Goal: Transaction & Acquisition: Obtain resource

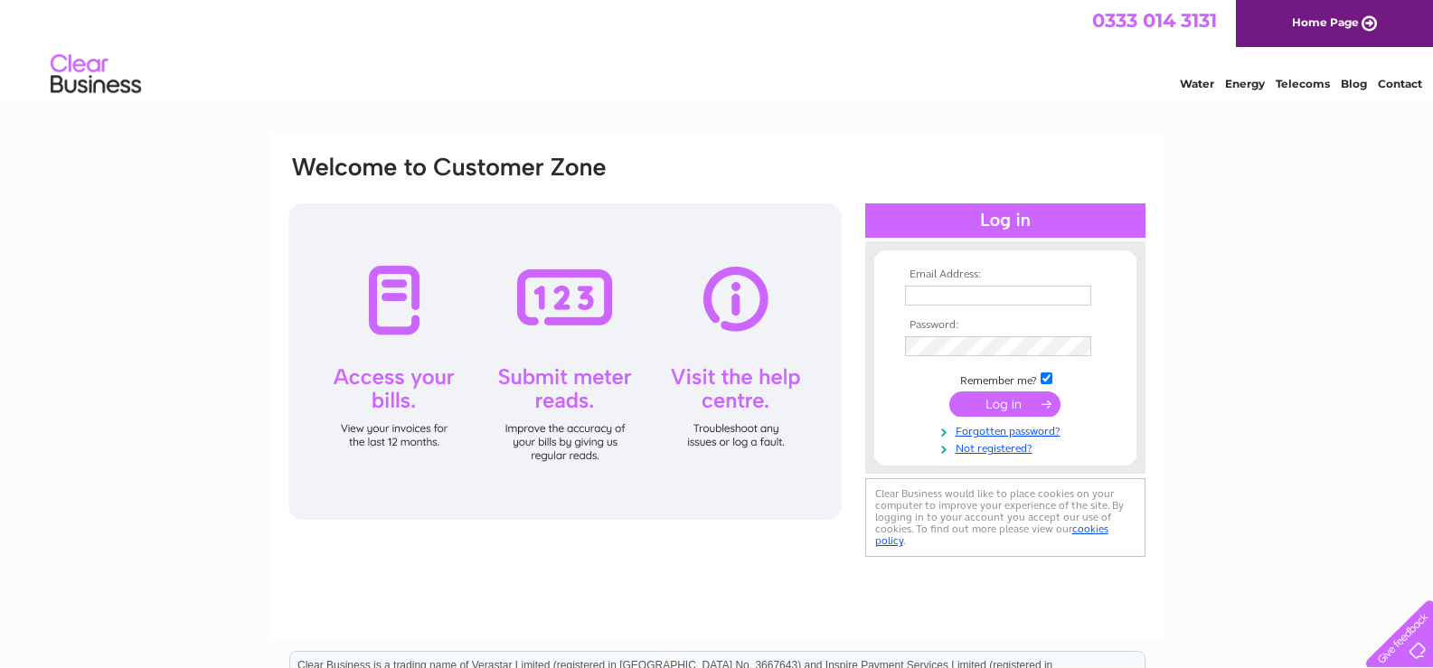
type input "enquiries@leytonbeautytherapy.co.uk"
click at [995, 402] on input "submit" at bounding box center [1004, 403] width 111 height 25
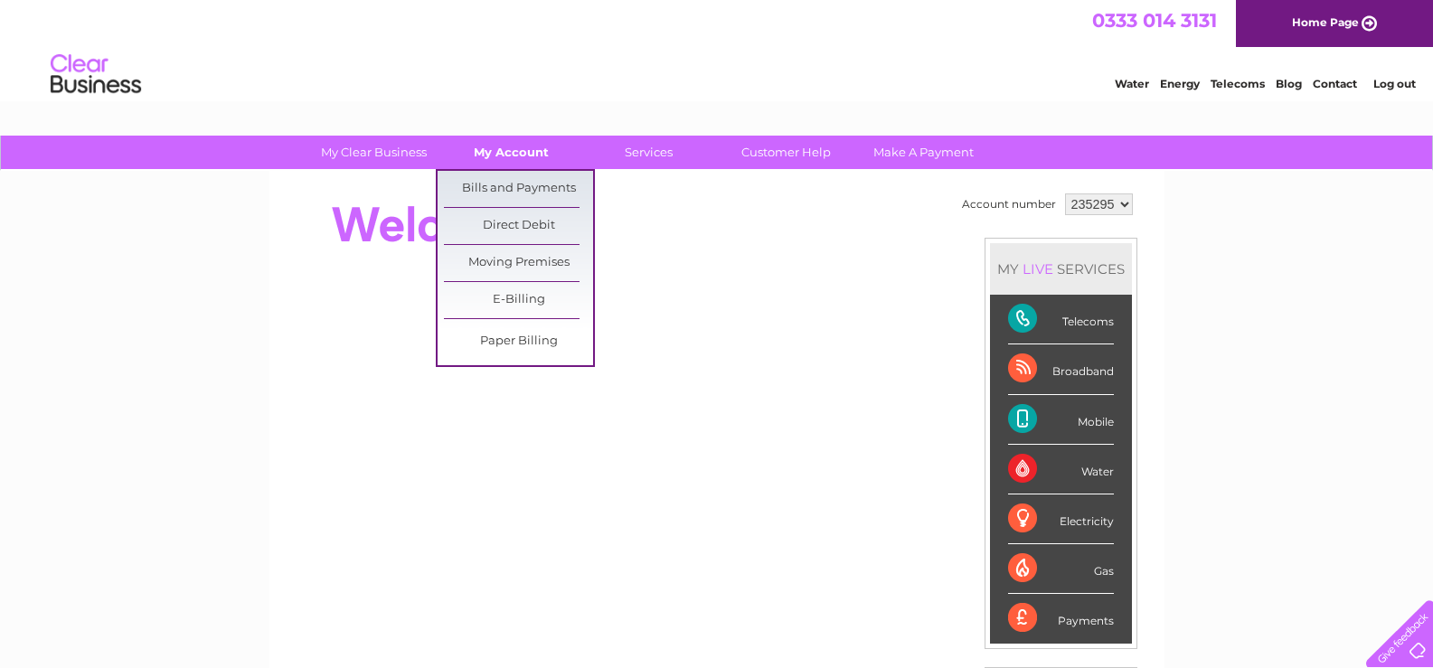
click at [526, 149] on link "My Account" at bounding box center [511, 152] width 149 height 33
click at [516, 184] on link "Bills and Payments" at bounding box center [518, 189] width 149 height 36
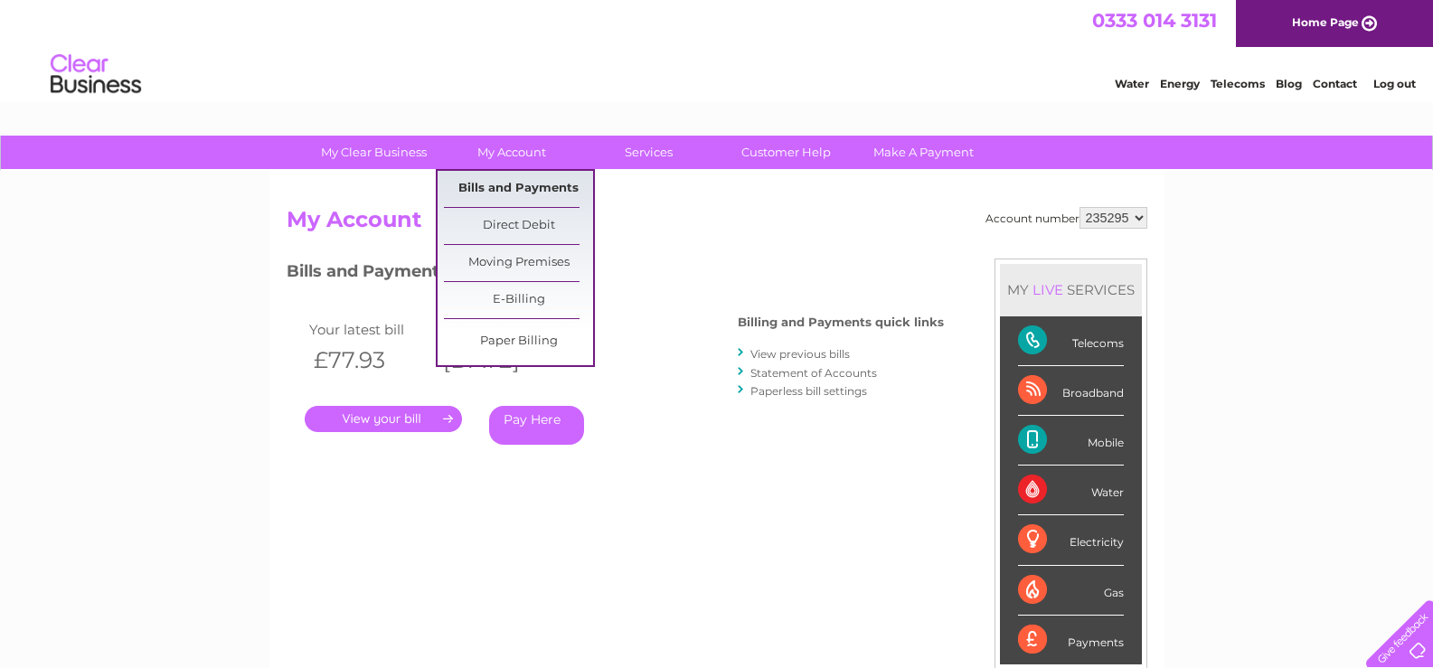
click at [531, 190] on link "Bills and Payments" at bounding box center [518, 189] width 149 height 36
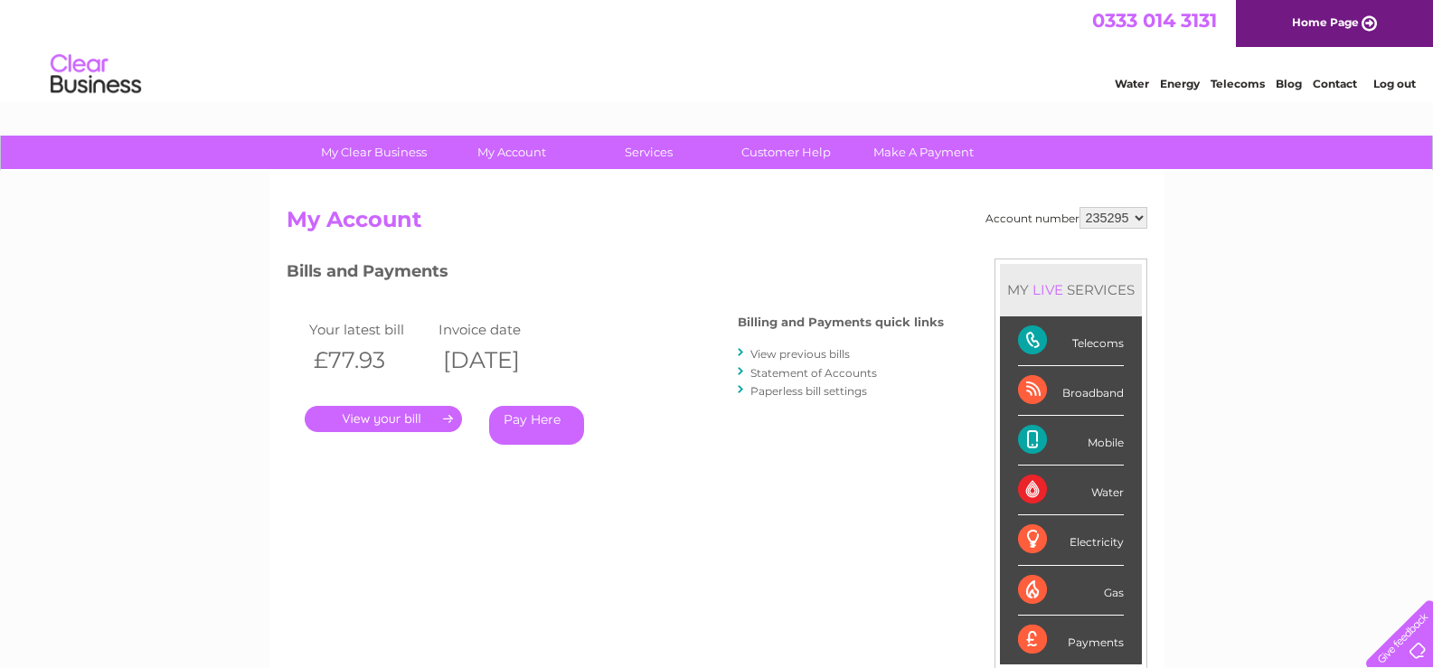
click at [809, 353] on link "View previous bills" at bounding box center [799, 354] width 99 height 14
click at [789, 354] on link "View previous bills" at bounding box center [799, 354] width 99 height 14
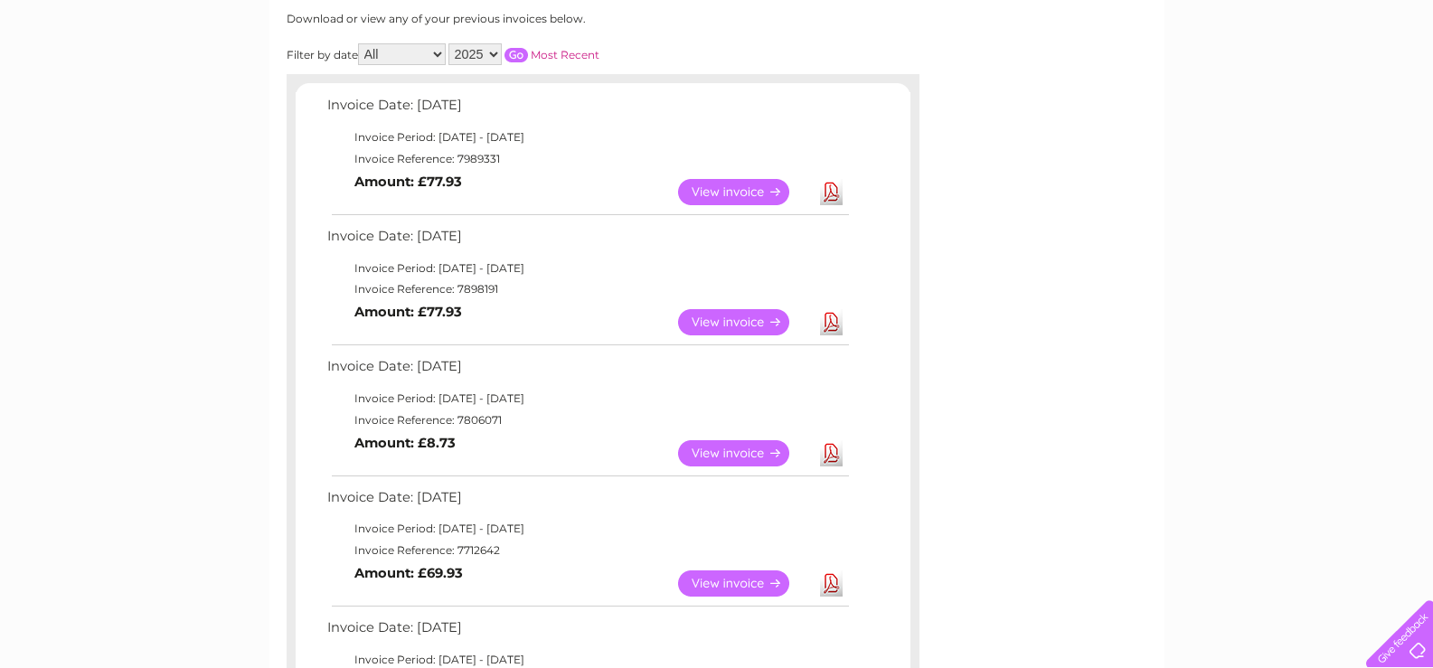
scroll to position [271, 0]
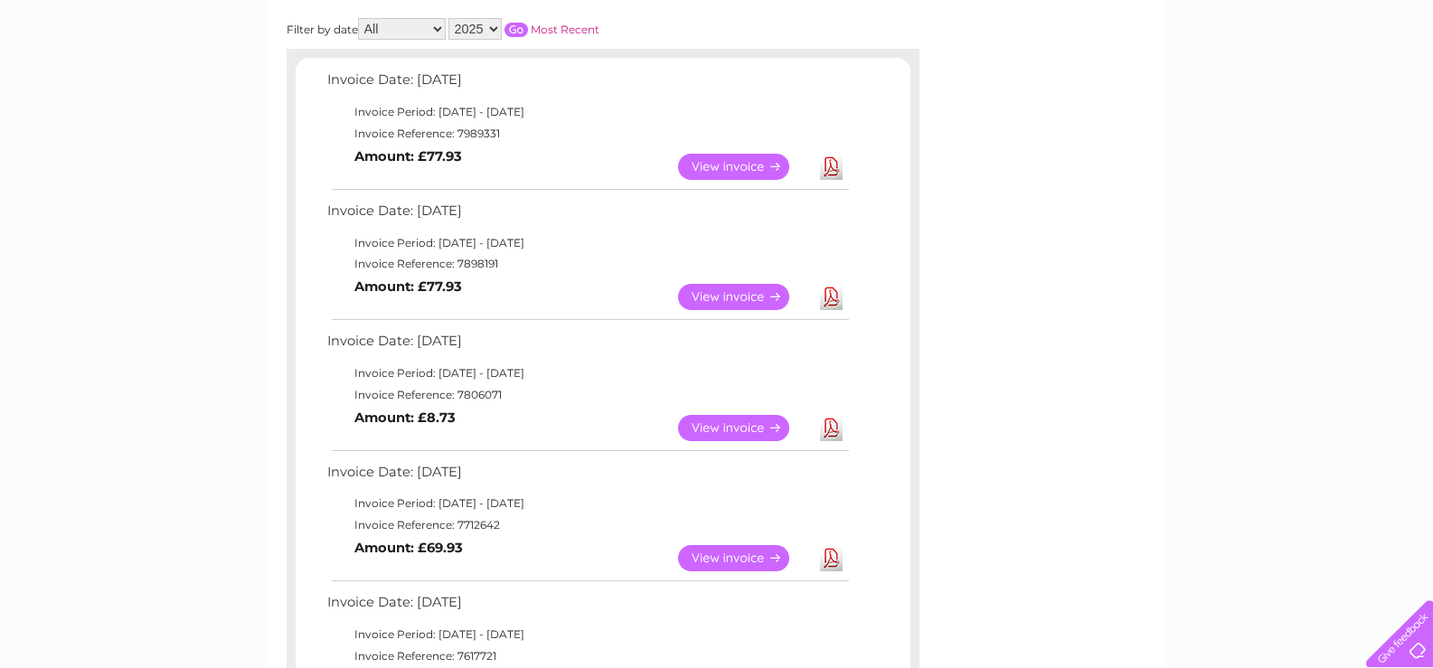
click at [727, 425] on link "View" at bounding box center [744, 428] width 133 height 26
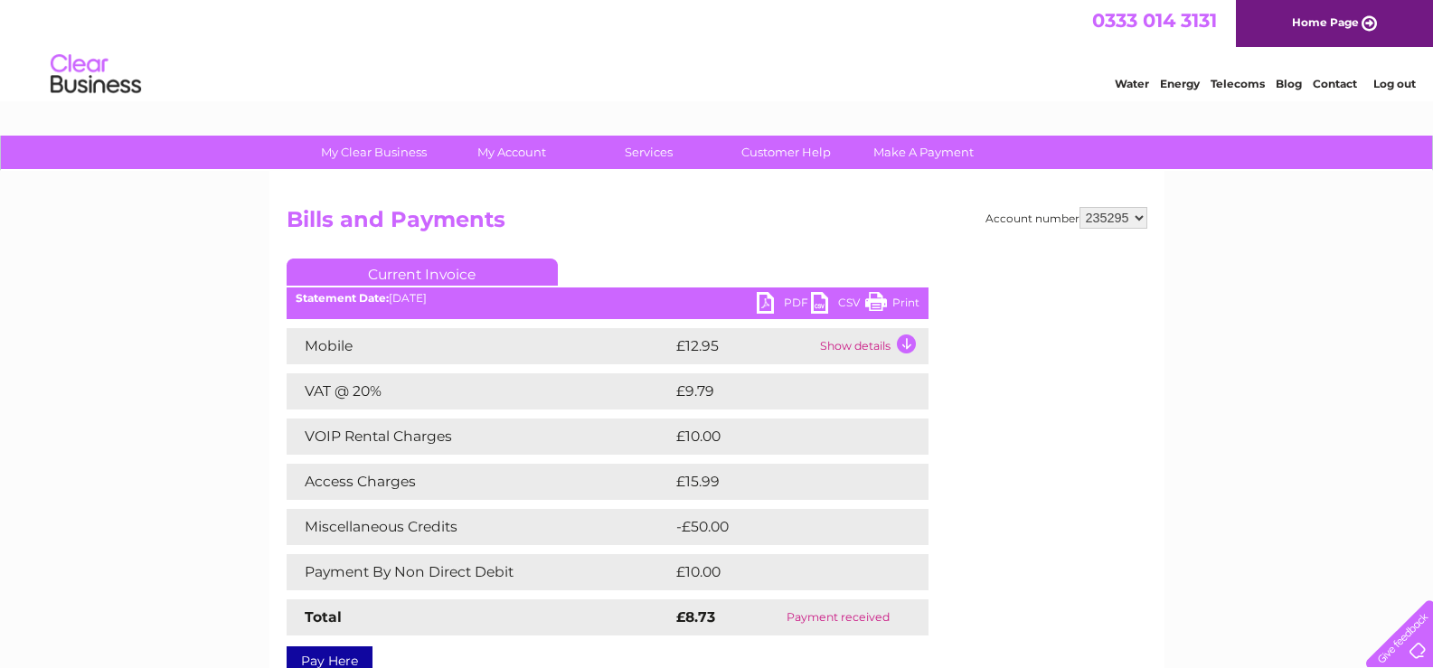
click at [769, 303] on link "PDF" at bounding box center [784, 305] width 54 height 26
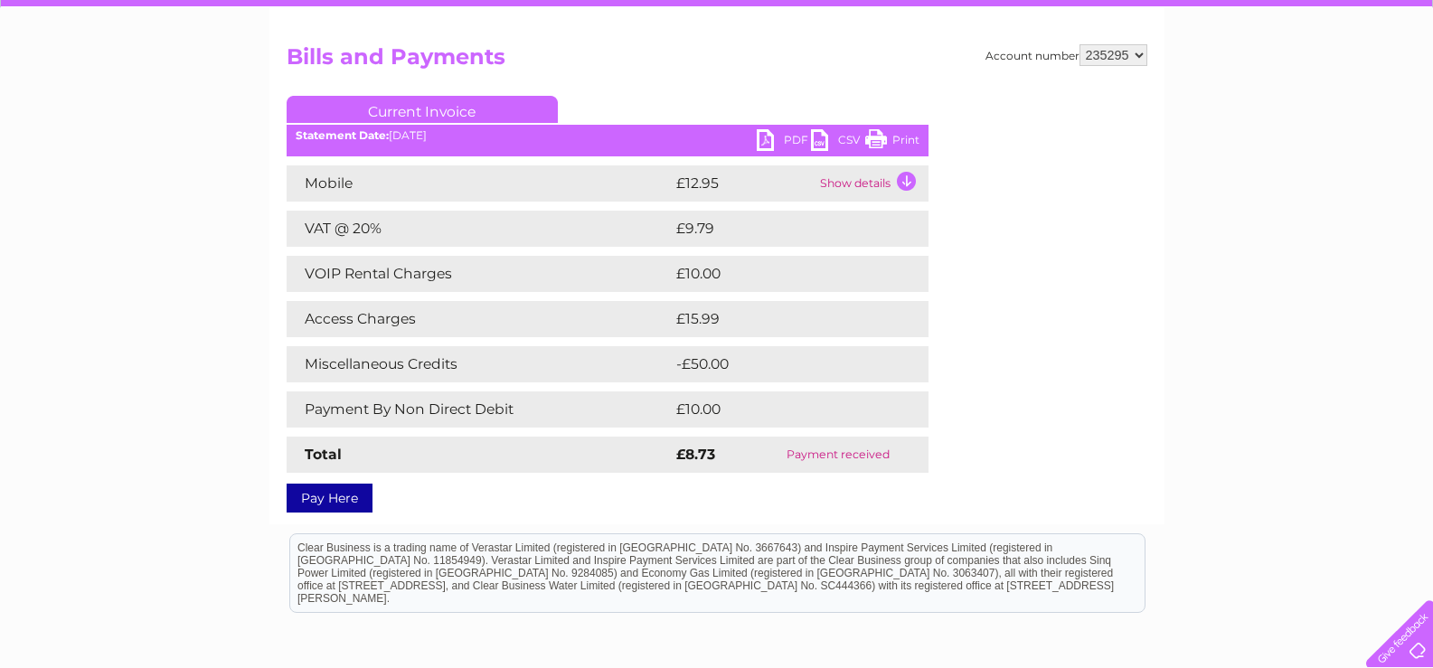
scroll to position [181, 0]
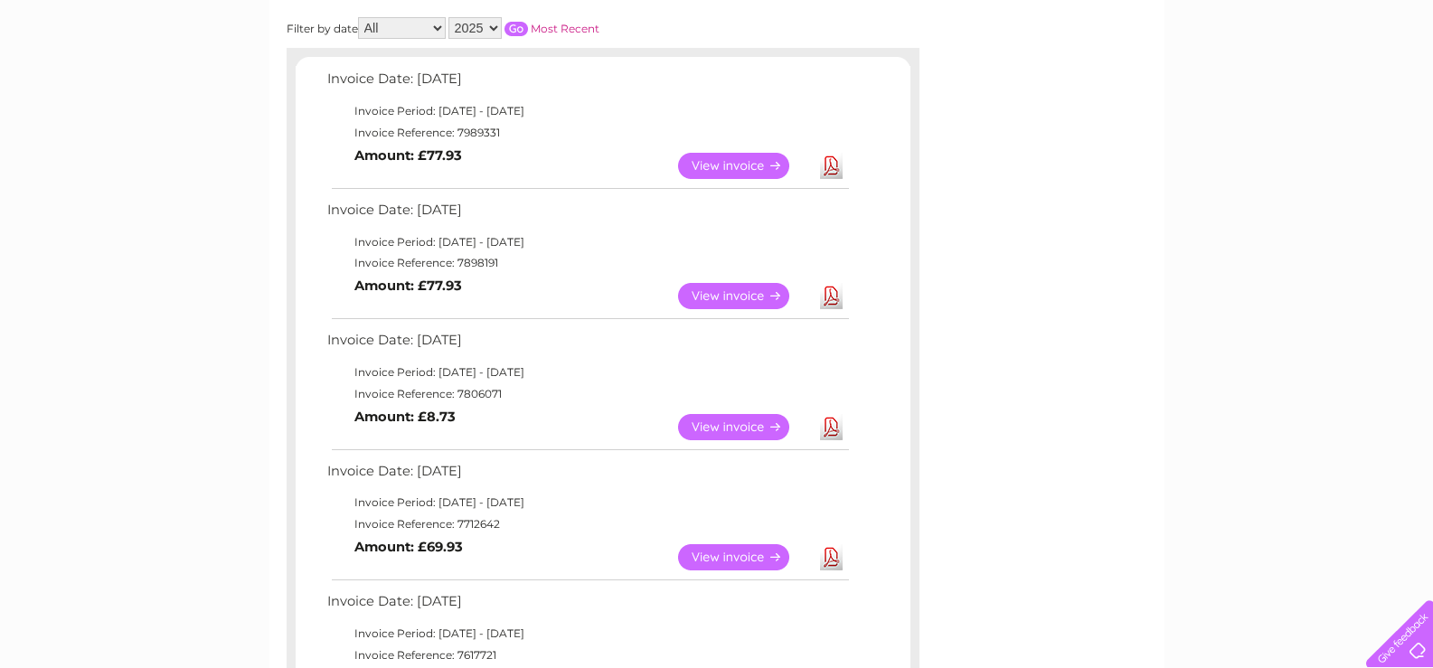
click at [739, 296] on link "View" at bounding box center [744, 296] width 133 height 26
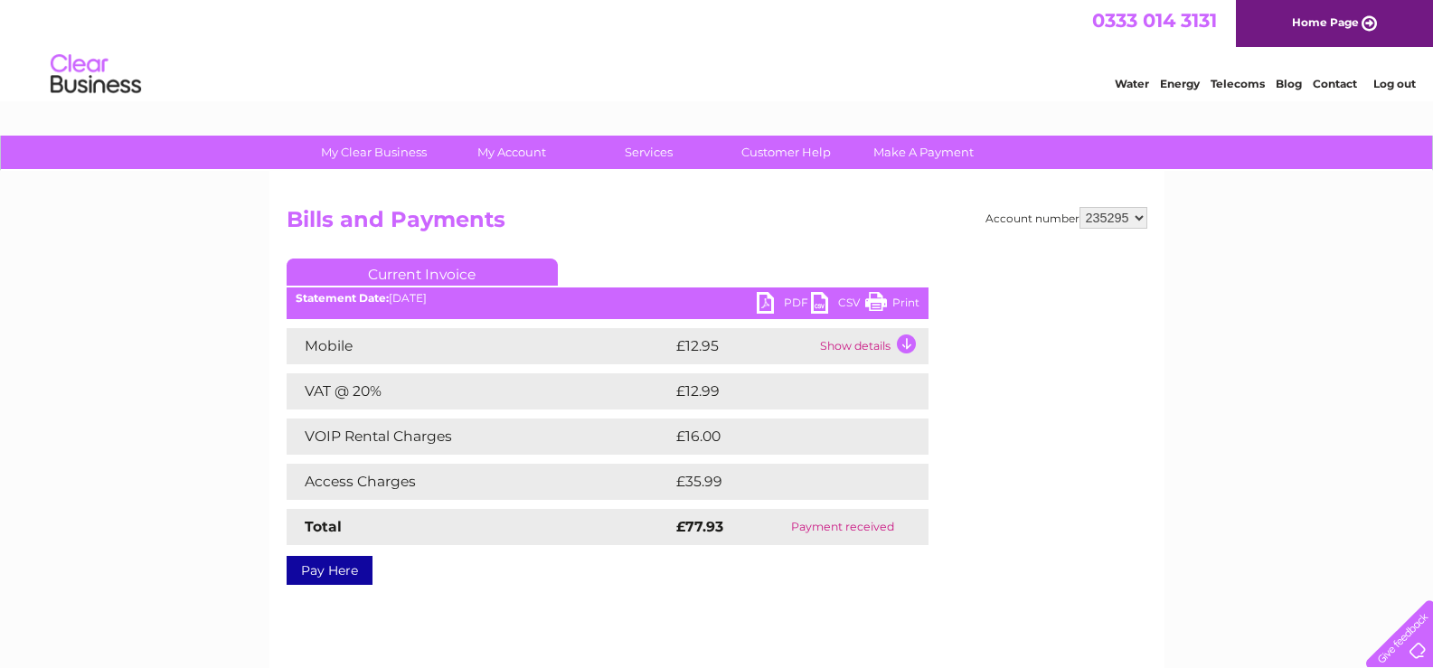
click at [893, 299] on link "Print" at bounding box center [892, 305] width 54 height 26
click at [766, 303] on link "PDF" at bounding box center [784, 305] width 54 height 26
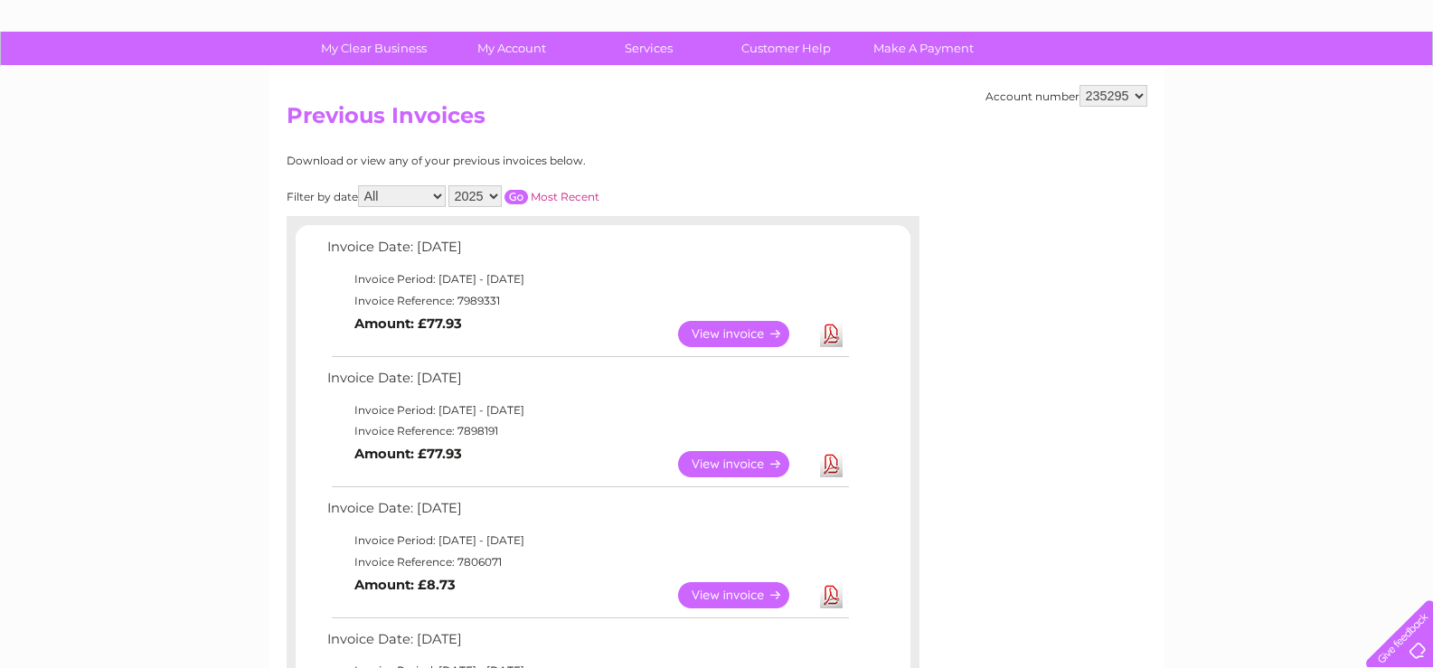
scroll to position [91, 0]
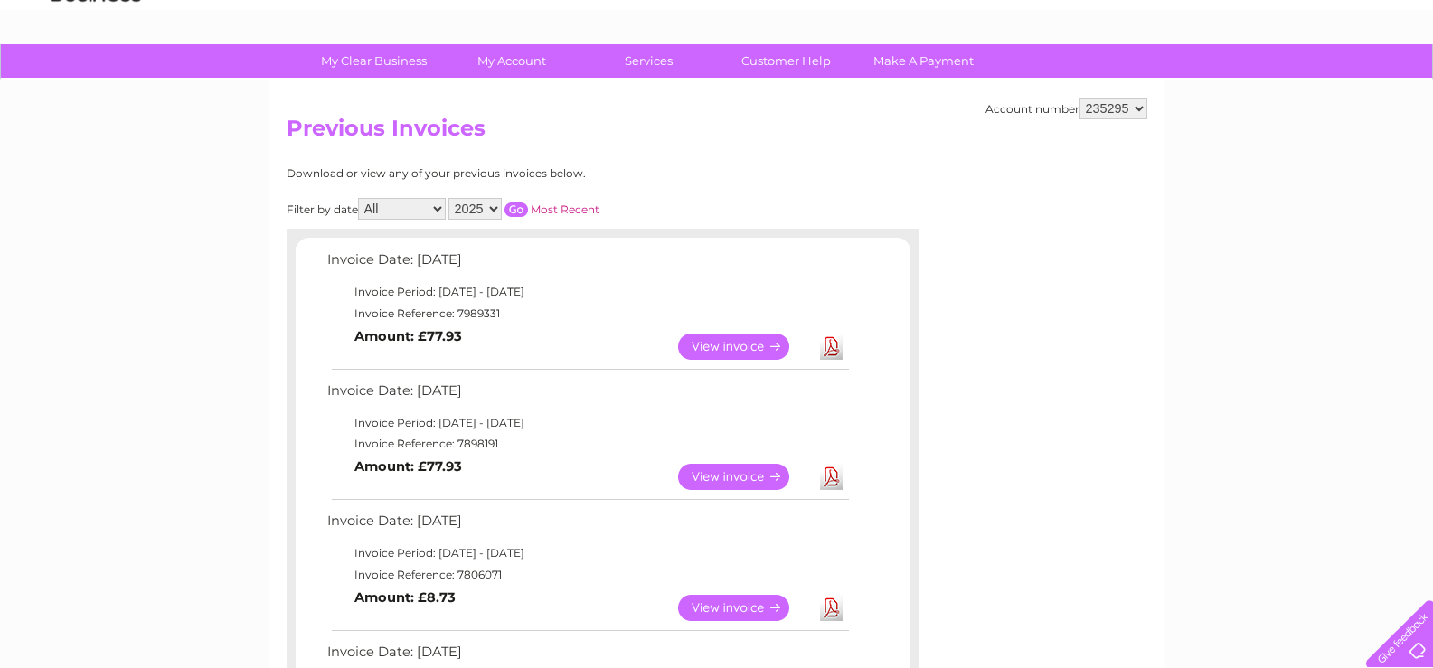
click at [832, 344] on link "Download" at bounding box center [831, 347] width 23 height 26
